Goal: Transaction & Acquisition: Purchase product/service

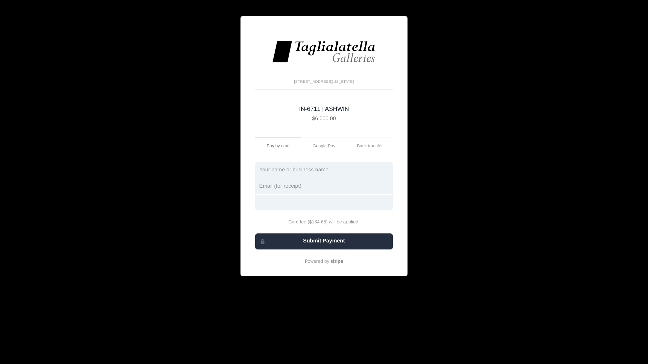
click at [325, 169] on input "text" at bounding box center [324, 170] width 138 height 16
type input "[PERSON_NAME]"
type input "[PERSON_NAME][EMAIL_ADDRESS][DOMAIN_NAME]"
click at [287, 199] on div at bounding box center [324, 202] width 138 height 16
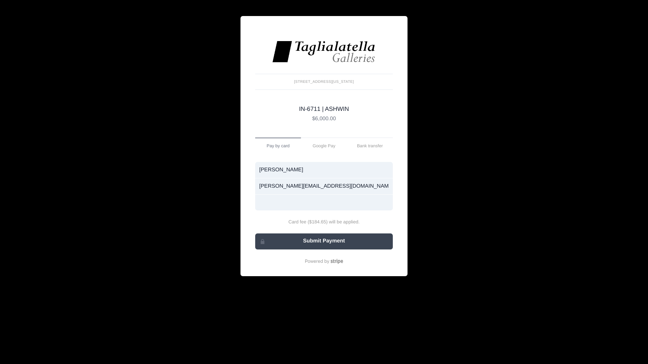
click at [327, 242] on button "Submit Payment" at bounding box center [324, 241] width 138 height 16
click at [364, 173] on input "[PERSON_NAME]" at bounding box center [324, 170] width 138 height 16
click at [322, 145] on link "Google Pay" at bounding box center [324, 146] width 46 height 16
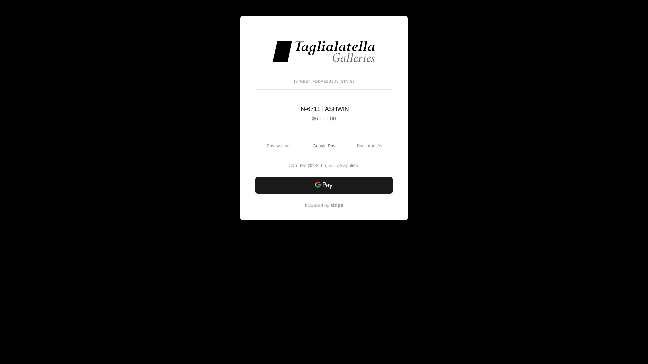
click at [326, 186] on link at bounding box center [324, 185] width 138 height 17
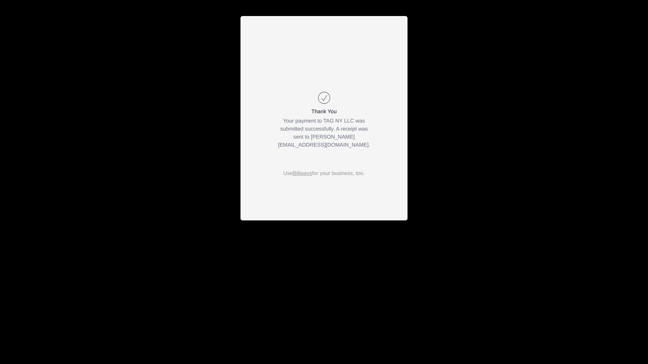
click at [213, 73] on body "Account [STREET_ADDRESS][US_STATE] IN-6711 | ASHWIN $6,000.00 IN-6711 | ASHWIN …" at bounding box center [324, 182] width 648 height 364
drag, startPoint x: 462, startPoint y: 195, endPoint x: 458, endPoint y: 192, distance: 4.4
click at [462, 195] on body "Account [STREET_ADDRESS][US_STATE] IN-6711 | ASHWIN $6,000.00 IN-6711 | ASHWIN …" at bounding box center [324, 182] width 648 height 364
click at [404, 36] on div "Use Billways for your business, too." at bounding box center [323, 118] width 167 height 204
click at [156, 36] on body "Account [STREET_ADDRESS][US_STATE] IN-6711 | ASHWIN $6,000.00 IN-6711 | ASHWIN …" at bounding box center [324, 182] width 648 height 364
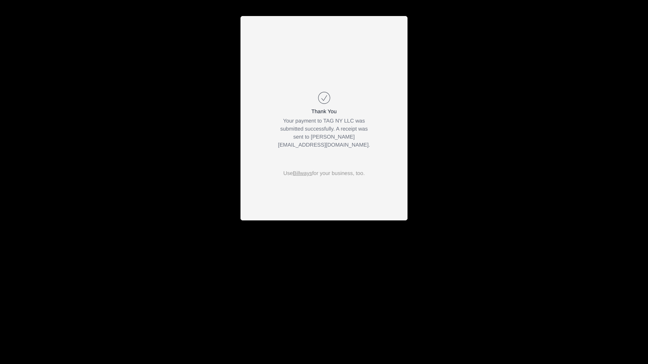
click at [609, 45] on body "Account [STREET_ADDRESS][US_STATE] IN-6711 | ASHWIN $6,000.00 IN-6711 | ASHWIN …" at bounding box center [324, 182] width 648 height 364
click at [609, 44] on body "Account [STREET_ADDRESS][US_STATE] IN-6711 | ASHWIN $6,000.00 IN-6711 | ASHWIN …" at bounding box center [324, 182] width 648 height 364
